Goal: Book appointment/travel/reservation

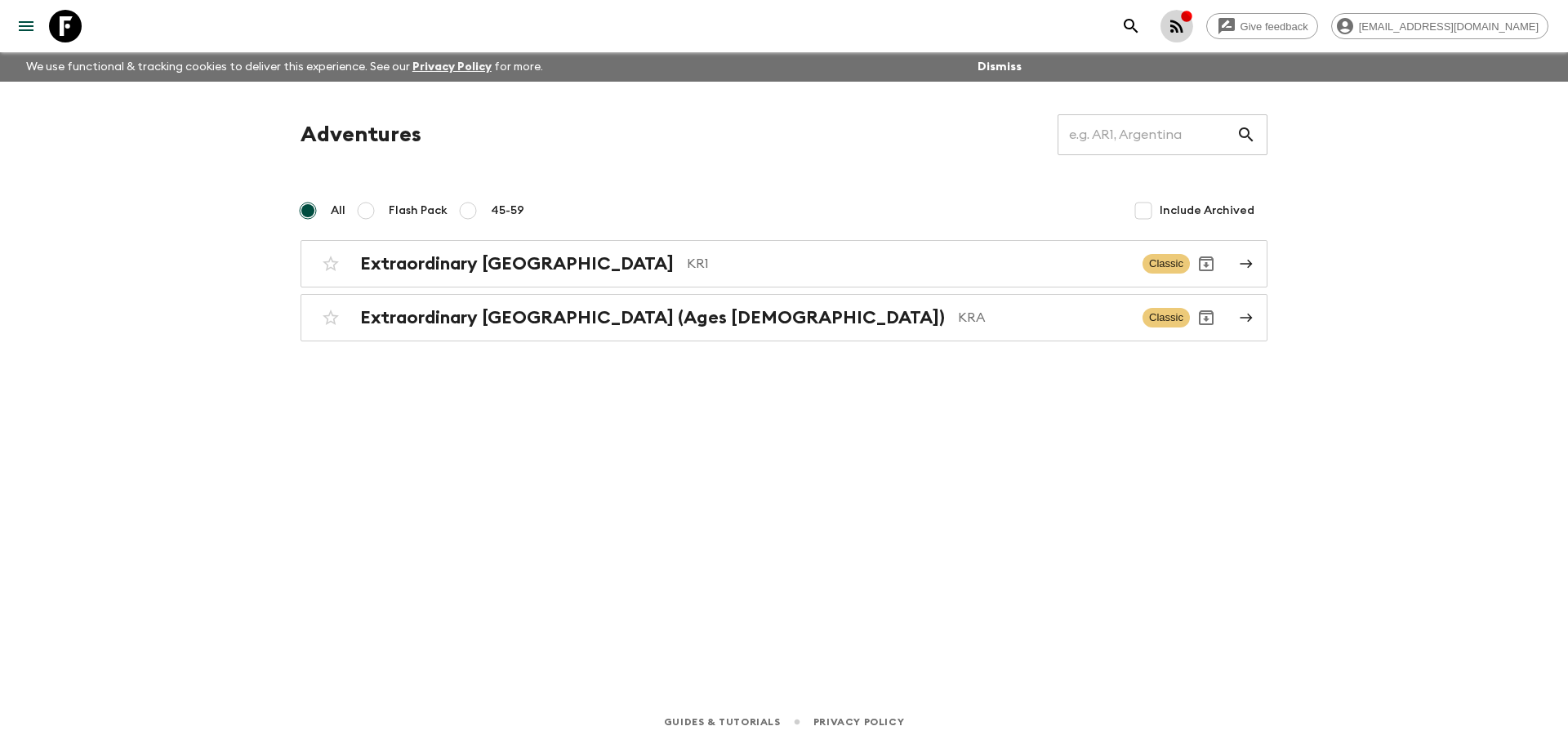
click at [1193, 13] on button "button" at bounding box center [1176, 26] width 33 height 33
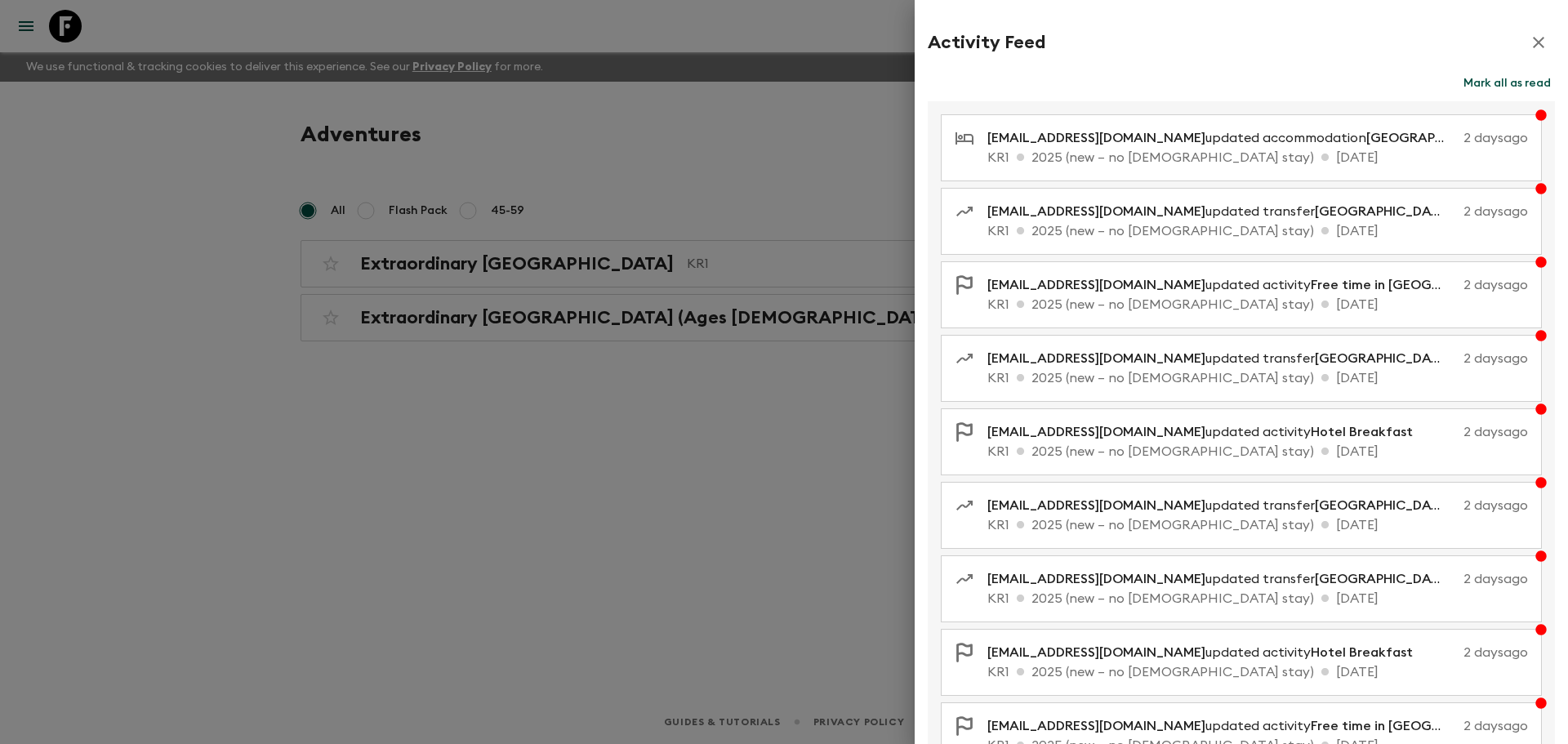
click at [1533, 39] on icon "button" at bounding box center [1539, 43] width 20 height 20
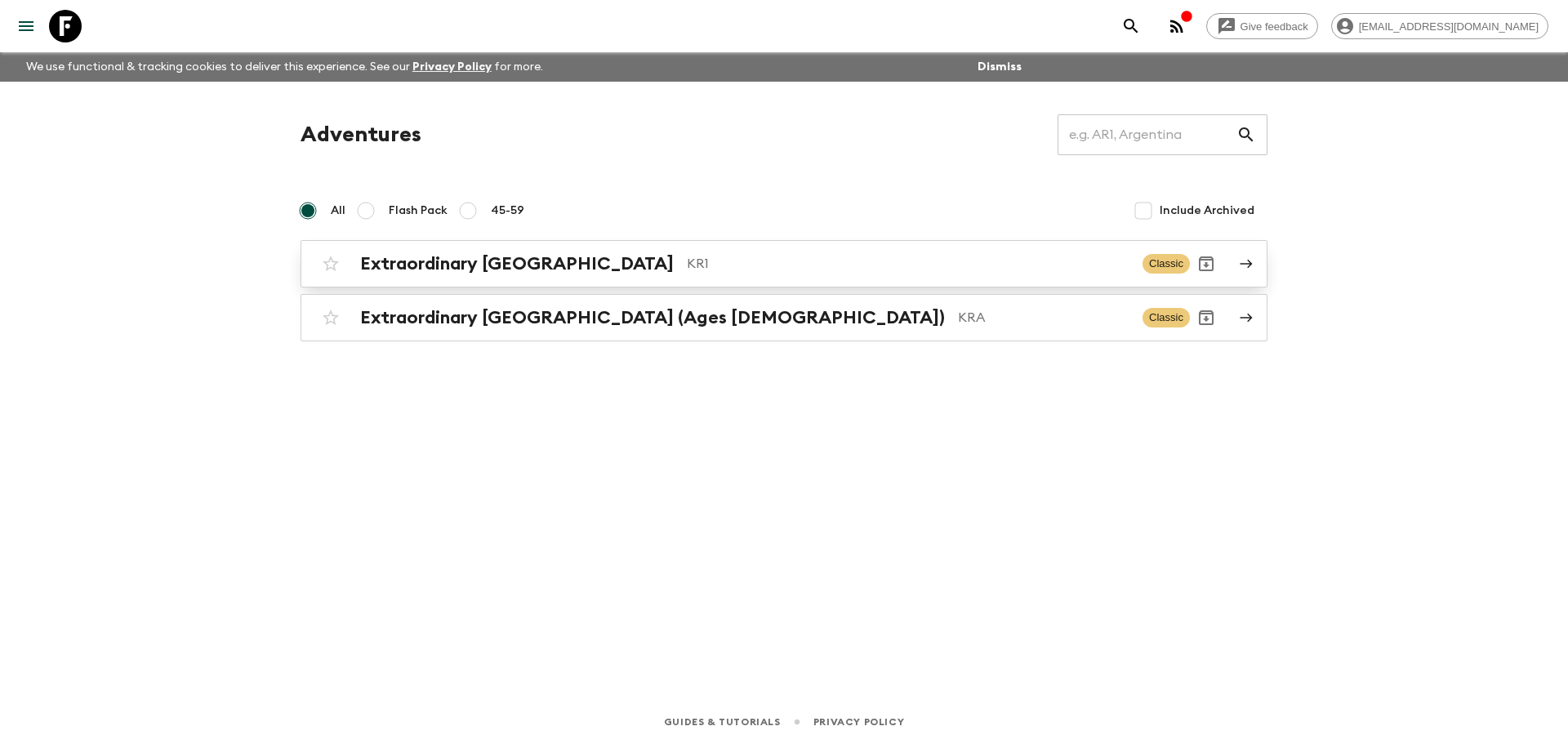
click at [814, 269] on p "KR1" at bounding box center [908, 264] width 443 height 20
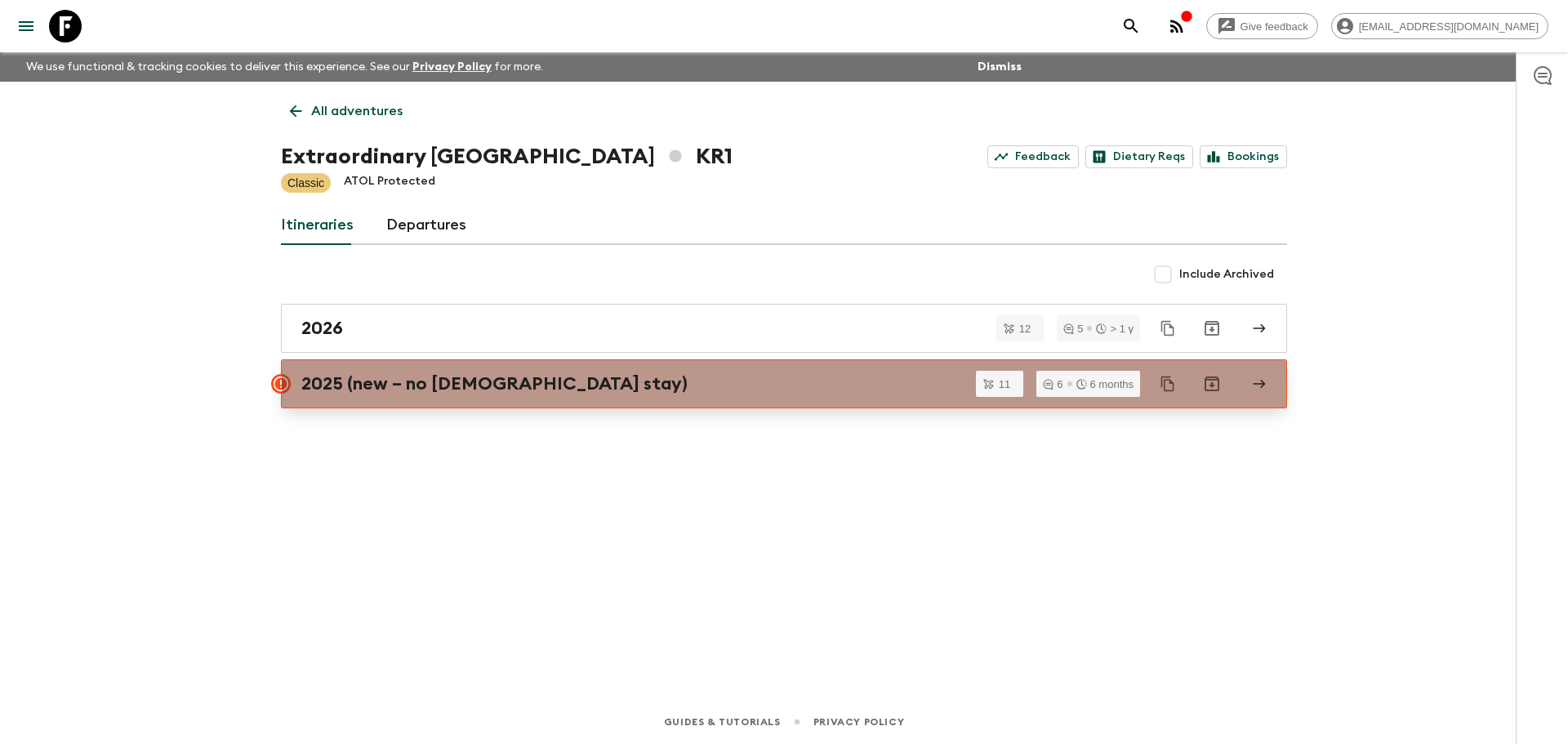
click at [544, 381] on div "2025 (new – no [DEMOGRAPHIC_DATA] stay)" at bounding box center [768, 384] width 934 height 21
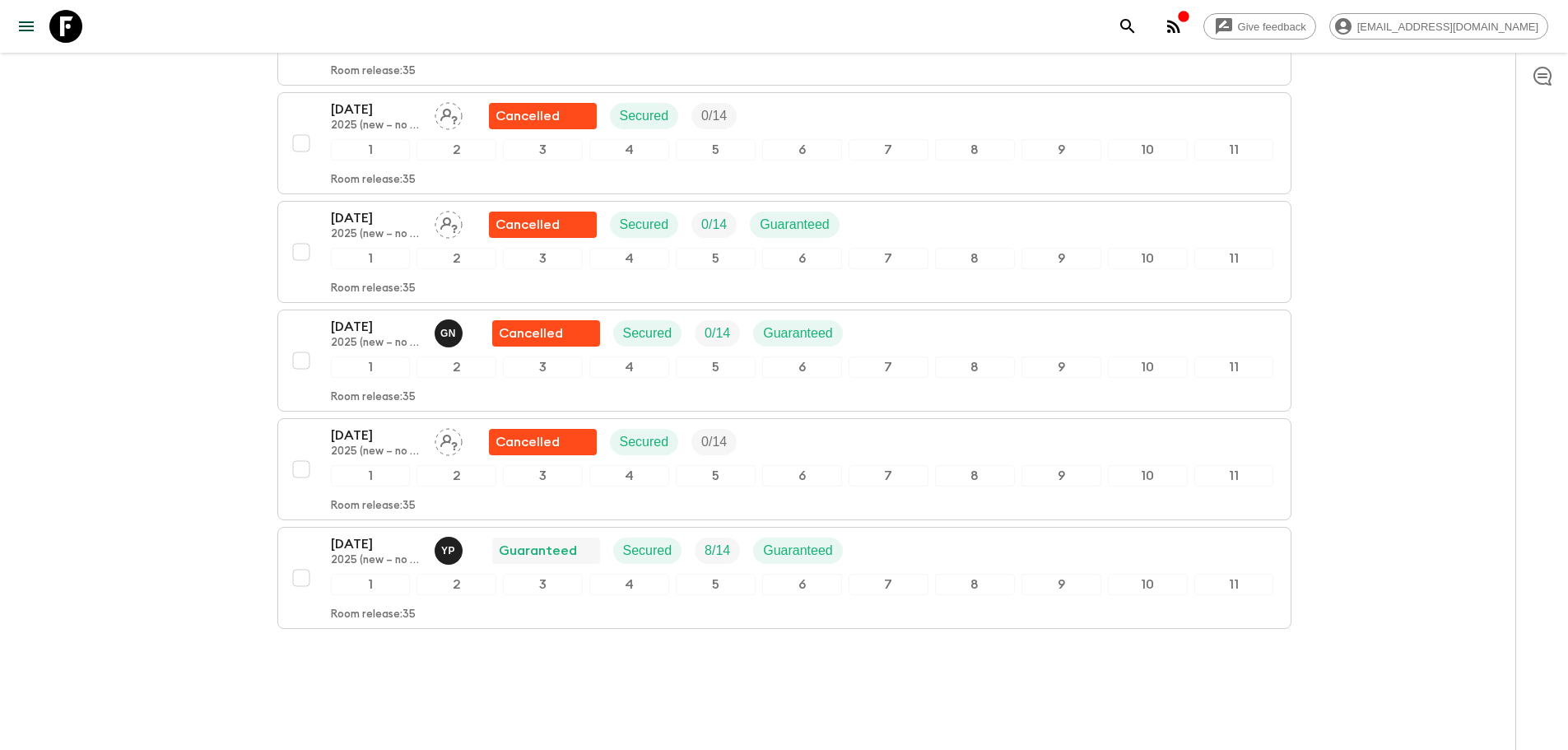
scroll to position [973, 0]
